Goal: Find specific page/section: Find specific page/section

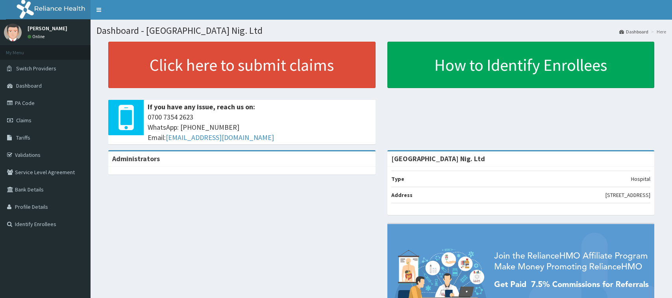
click at [44, 94] on link "Dashboard" at bounding box center [45, 85] width 90 height 17
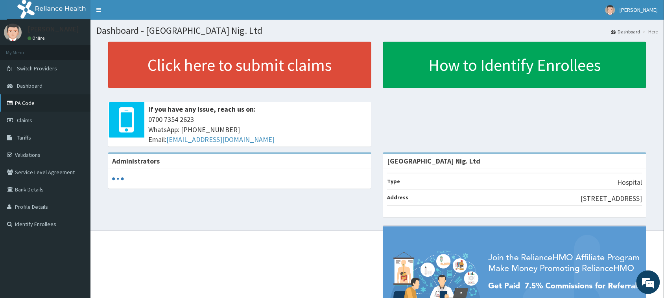
click at [51, 94] on link "PA Code" at bounding box center [45, 102] width 90 height 17
